Goal: Find specific page/section: Find specific page/section

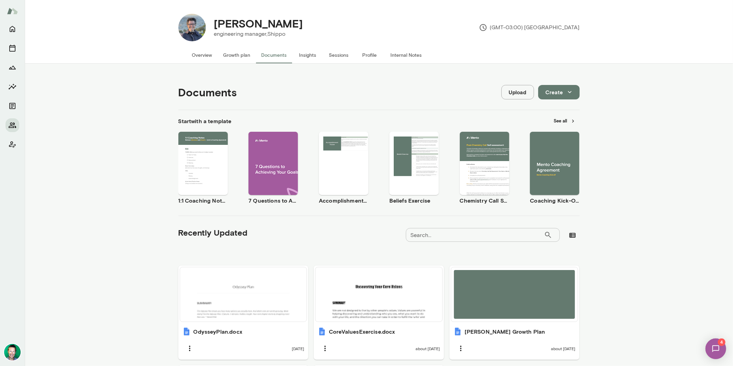
click at [713, 344] on img at bounding box center [715, 348] width 28 height 28
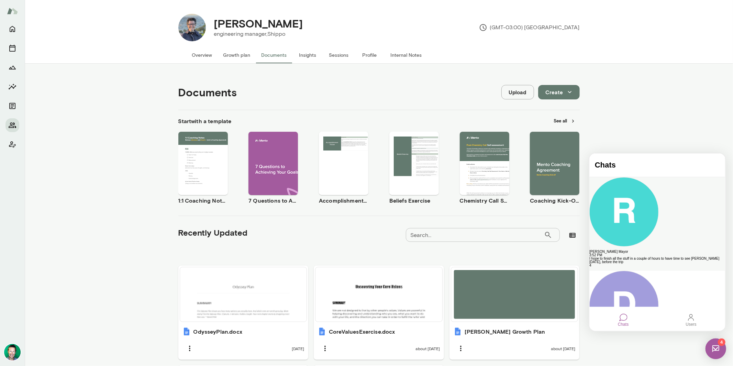
click at [645, 256] on div "I hope to finish all the stuff in a couple of hours to have time to see [PERSON…" at bounding box center [657, 259] width 136 height 7
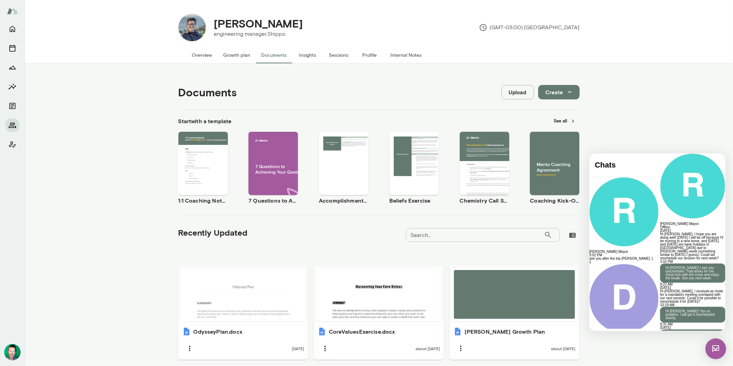
scroll to position [671, 0]
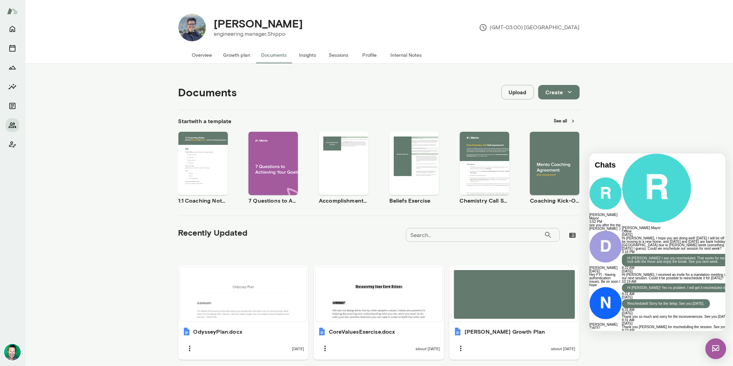
drag, startPoint x: 639, startPoint y: 300, endPoint x: 570, endPoint y: 297, distance: 69.2
click at [589, 297] on html "Chats [PERSON_NAME] Mayor 3:52 PM see you after the trip [PERSON_NAME] :) [PERS…" at bounding box center [657, 241] width 136 height 177
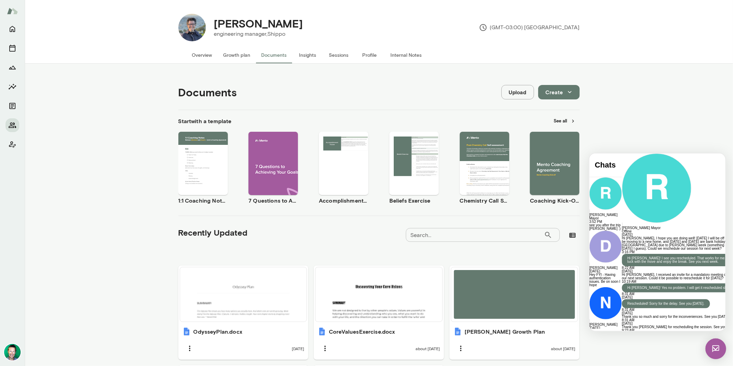
scroll to position [24, 0]
click at [16, 30] on icon "Home" at bounding box center [12, 29] width 8 height 8
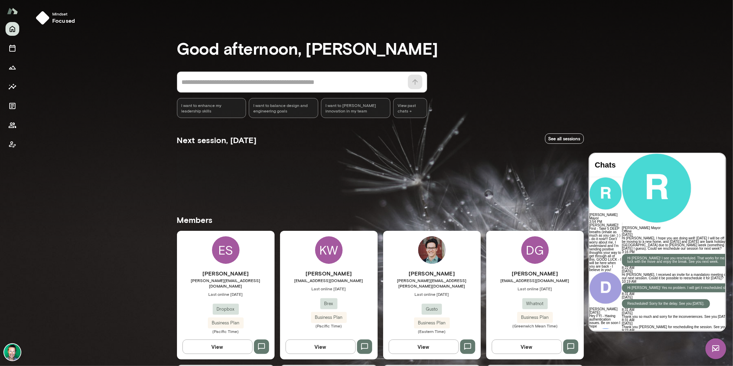
click at [717, 344] on img at bounding box center [715, 348] width 21 height 21
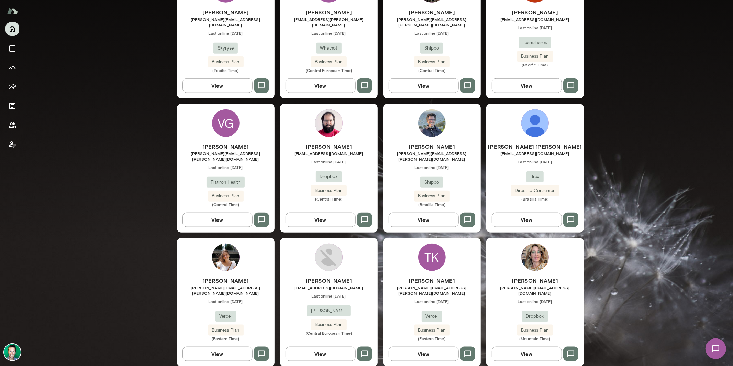
scroll to position [512, 0]
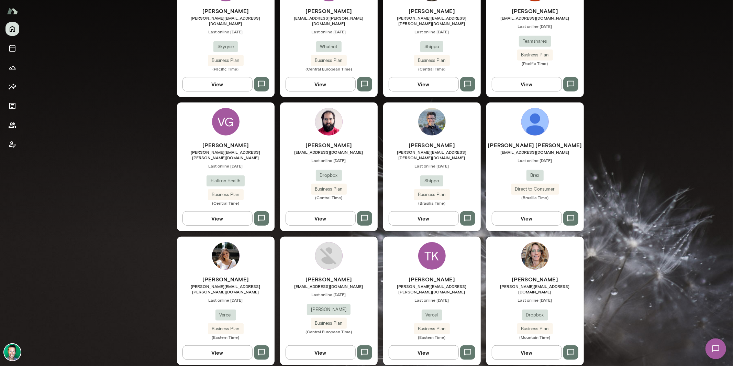
click at [523, 345] on button "View" at bounding box center [527, 352] width 70 height 14
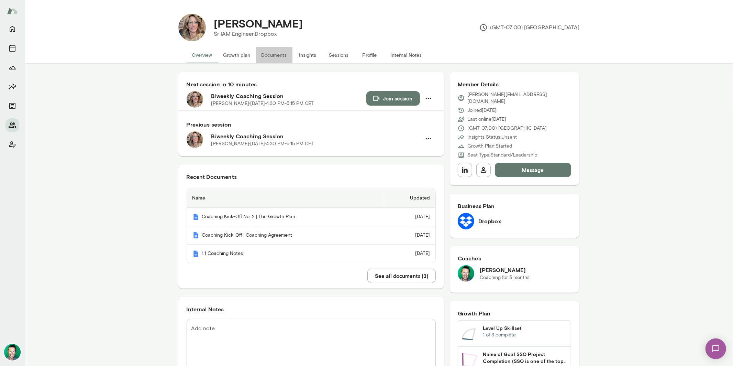
click at [270, 54] on button "Documents" at bounding box center [274, 55] width 36 height 16
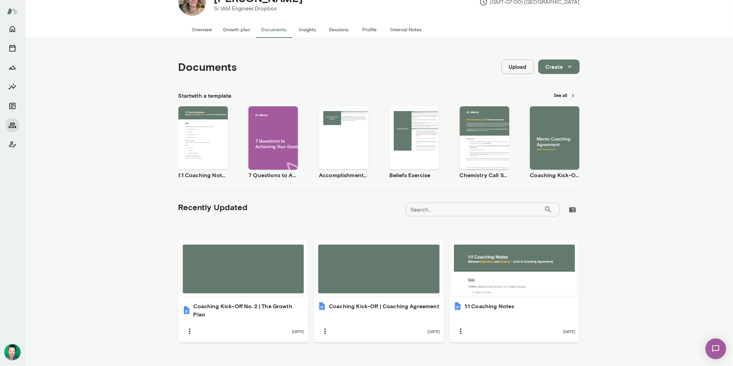
scroll to position [35, 0]
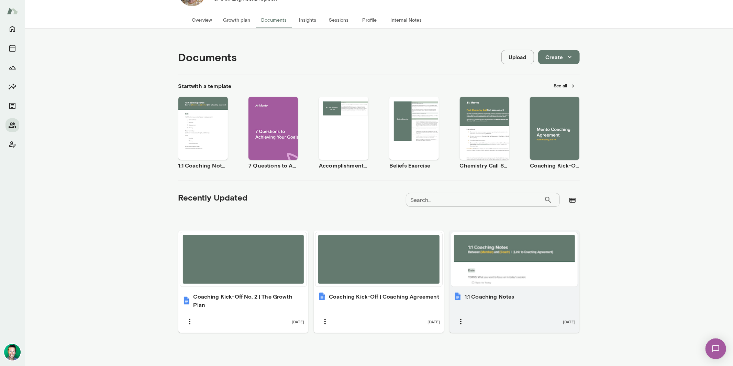
click at [479, 258] on div at bounding box center [514, 259] width 121 height 49
